Goal: Information Seeking & Learning: Compare options

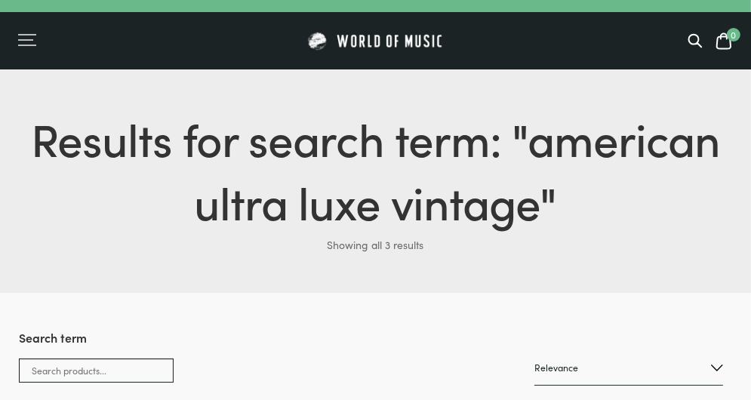
click at [27, 43] on div "Menu" at bounding box center [27, 40] width 18 height 15
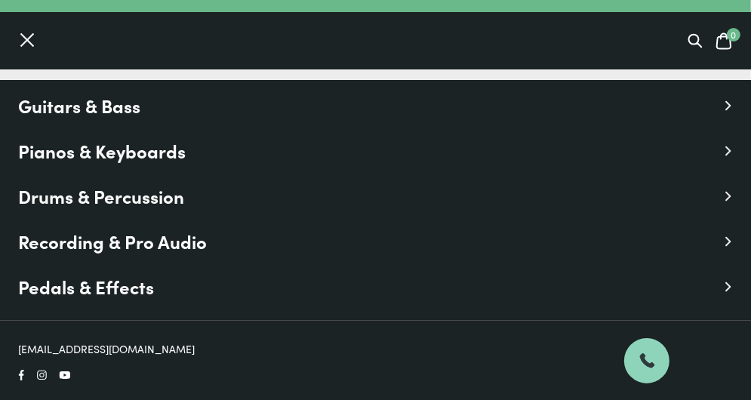
click at [128, 108] on span "Guitars & Bass" at bounding box center [79, 105] width 122 height 27
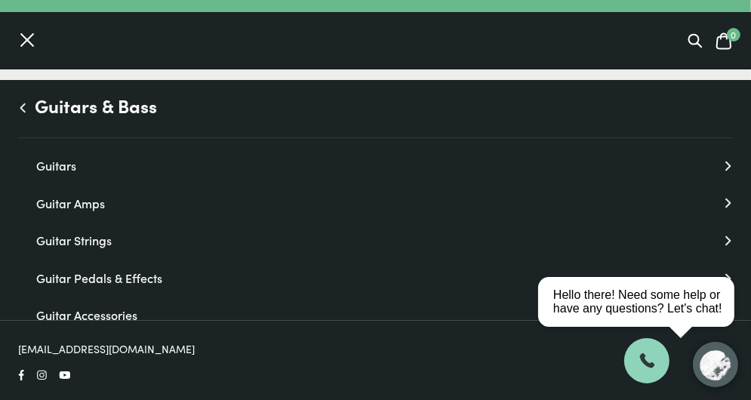
click at [63, 176] on ul "Guitars & Bass Guitars Guitars Electric Guitars Bass Guitars Acoustic Guitars U…" at bounding box center [375, 240] width 751 height 320
click at [62, 166] on link "Guitars" at bounding box center [384, 166] width 696 height 20
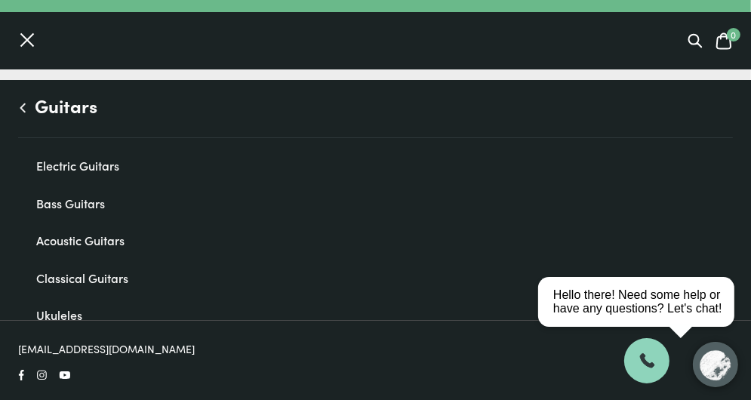
scroll to position [22, 0]
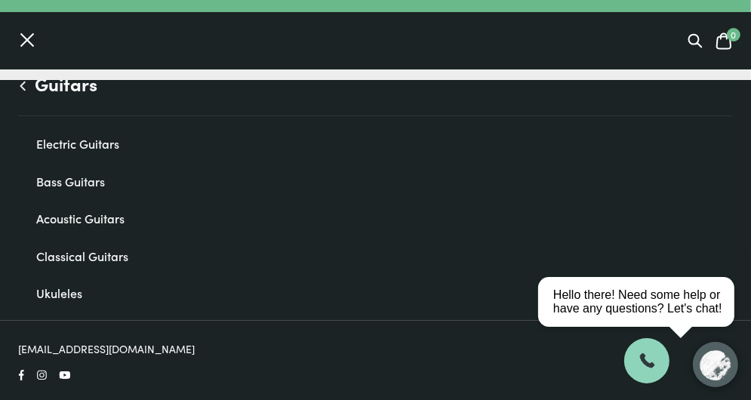
click at [67, 226] on link "Acoustic Guitars" at bounding box center [384, 219] width 696 height 20
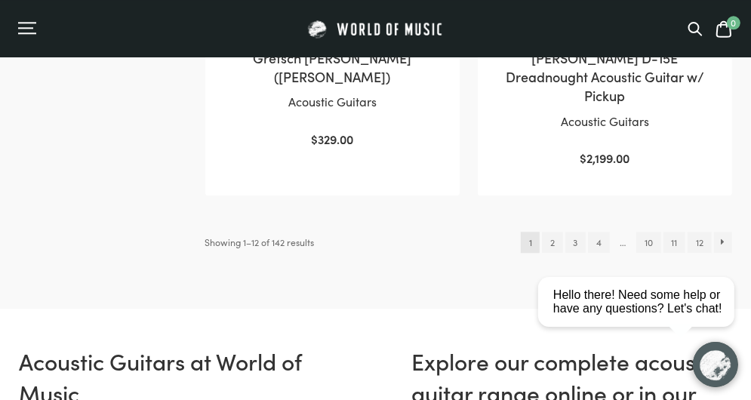
scroll to position [2563, 0]
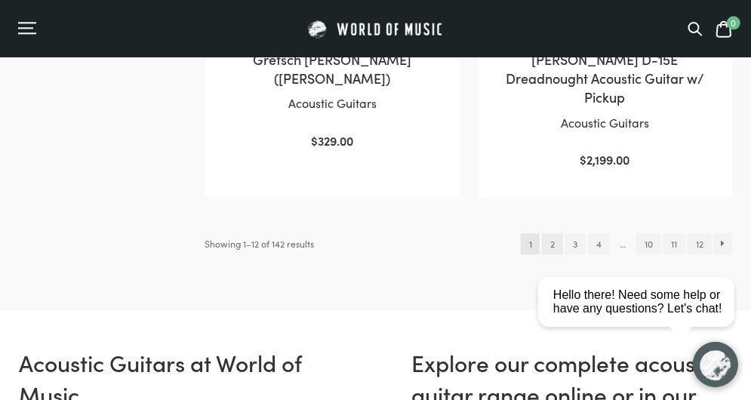
click at [549, 233] on link "2" at bounding box center [552, 243] width 20 height 21
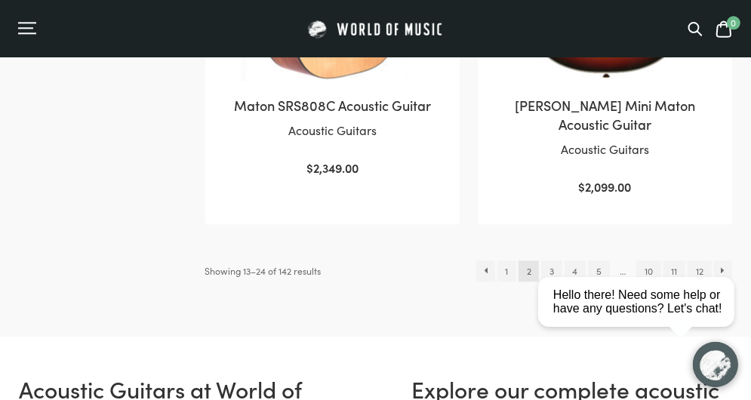
scroll to position [2495, 0]
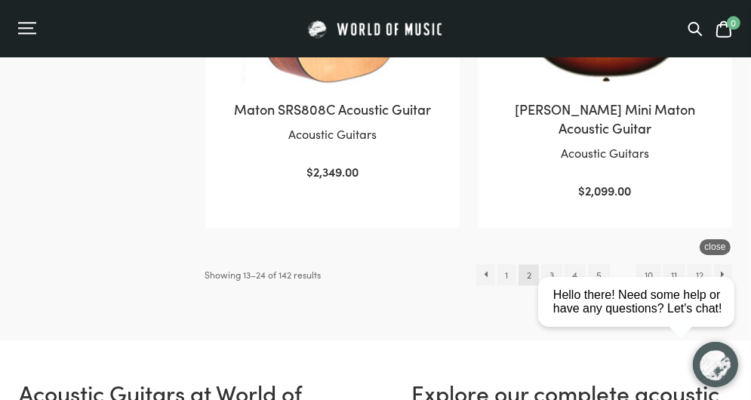
click at [552, 233] on html "close Hello there! Need some help or have any questions? Let's chat!" at bounding box center [640, 233] width 219 height 0
click at [547, 233] on html "close Hello there! Need some help or have any questions? Let's chat!" at bounding box center [640, 233] width 219 height 0
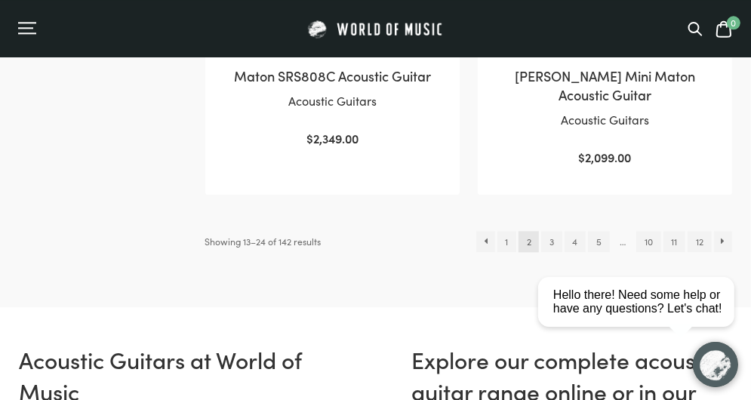
click at [540, 233] on html "close Hello there! Need some help or have any questions? Let's chat!" at bounding box center [640, 233] width 219 height 0
click at [549, 233] on html "close Hello there! Need some help or have any questions? Let's chat!" at bounding box center [640, 233] width 219 height 0
click at [545, 233] on html "close Hello there! Need some help or have any questions? Let's chat!" at bounding box center [640, 233] width 219 height 0
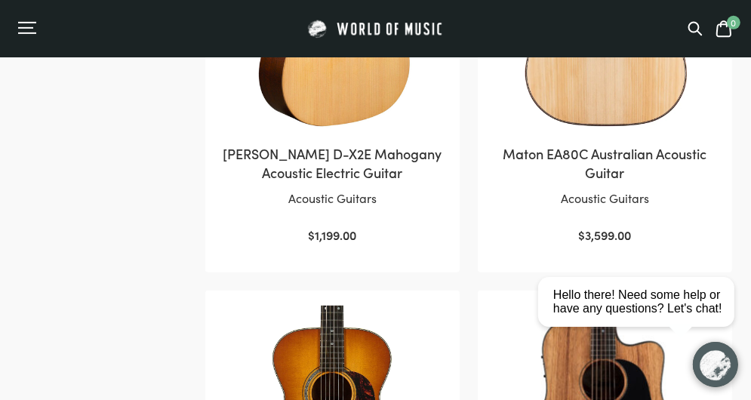
scroll to position [0, 0]
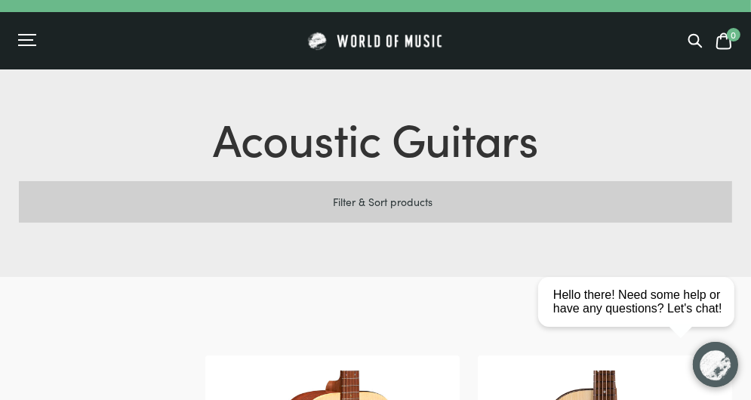
click at [324, 201] on icon at bounding box center [325, 201] width 15 height 15
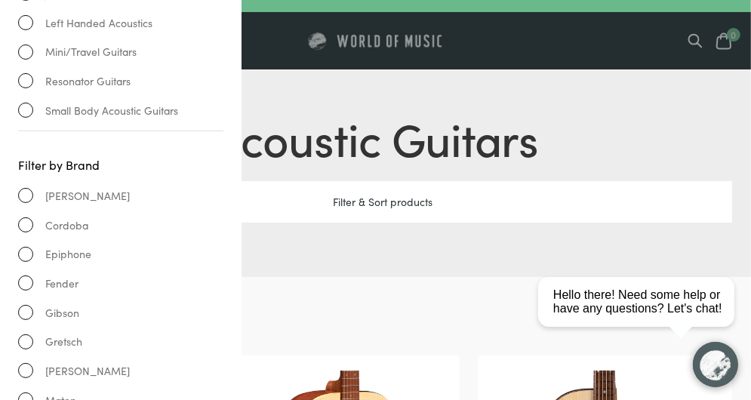
scroll to position [240, 0]
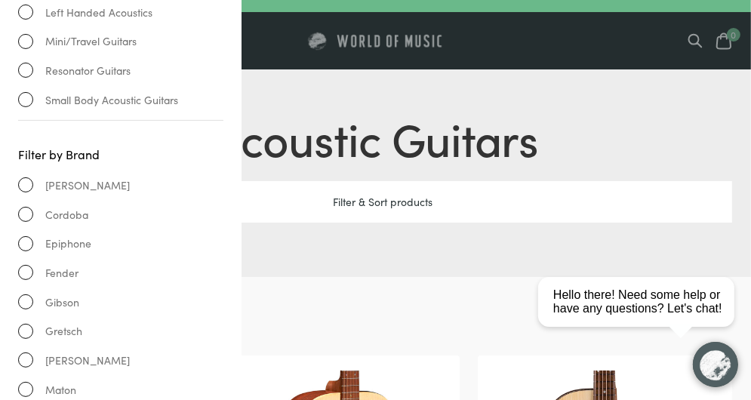
click at [76, 178] on span "Cole Clark" at bounding box center [87, 185] width 84 height 17
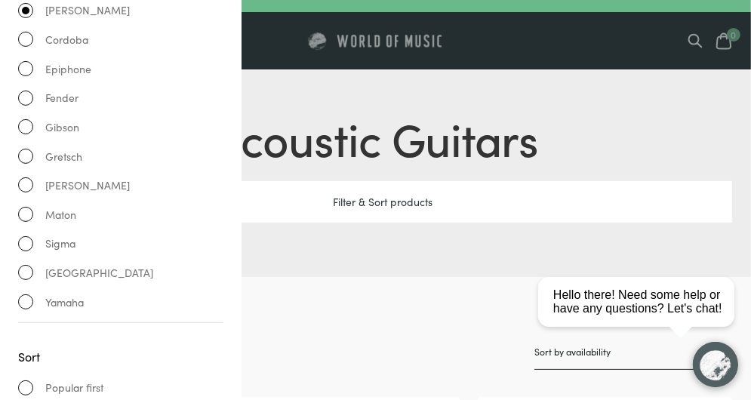
scroll to position [482, 0]
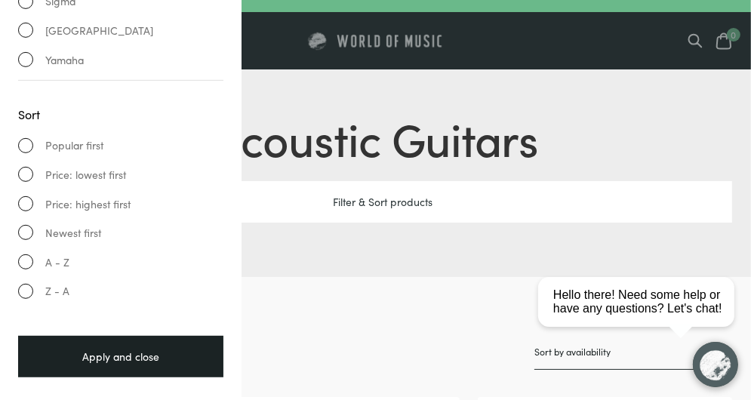
click at [146, 358] on div "Apply and close" at bounding box center [120, 356] width 205 height 41
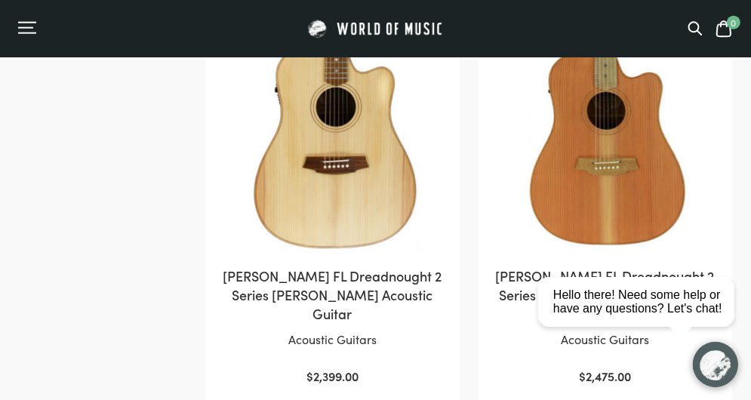
scroll to position [1223, 0]
